Goal: Find specific page/section: Find specific page/section

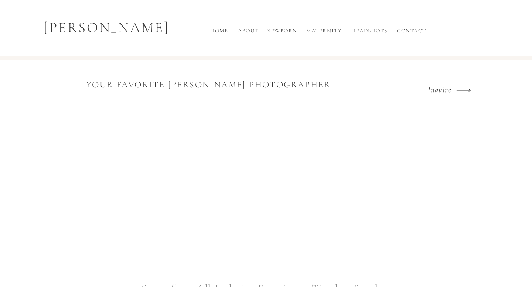
click at [337, 29] on h2 "Maternity" at bounding box center [324, 33] width 41 height 12
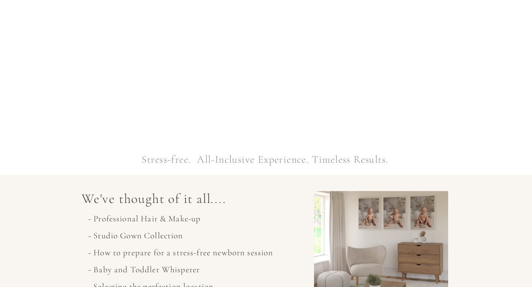
scroll to position [139, 0]
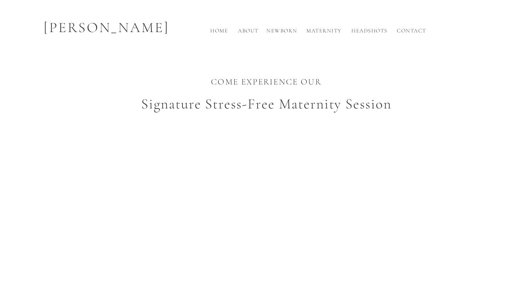
click at [327, 31] on h2 "Maternity" at bounding box center [324, 33] width 41 height 12
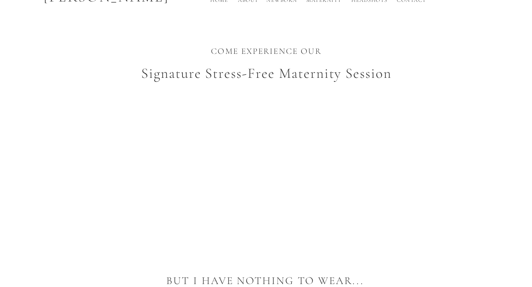
scroll to position [37, 0]
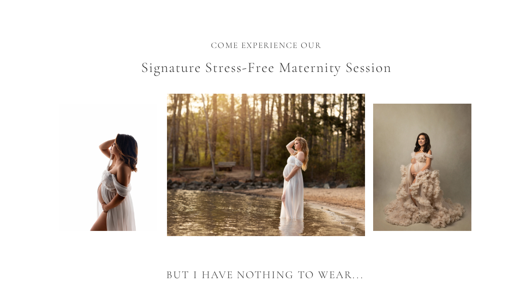
click at [110, 157] on div at bounding box center [108, 167] width 98 height 127
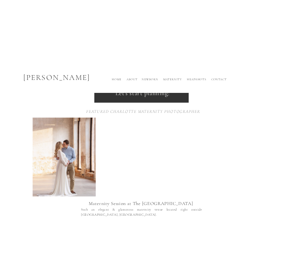
scroll to position [1028, 0]
